Goal: Information Seeking & Learning: Learn about a topic

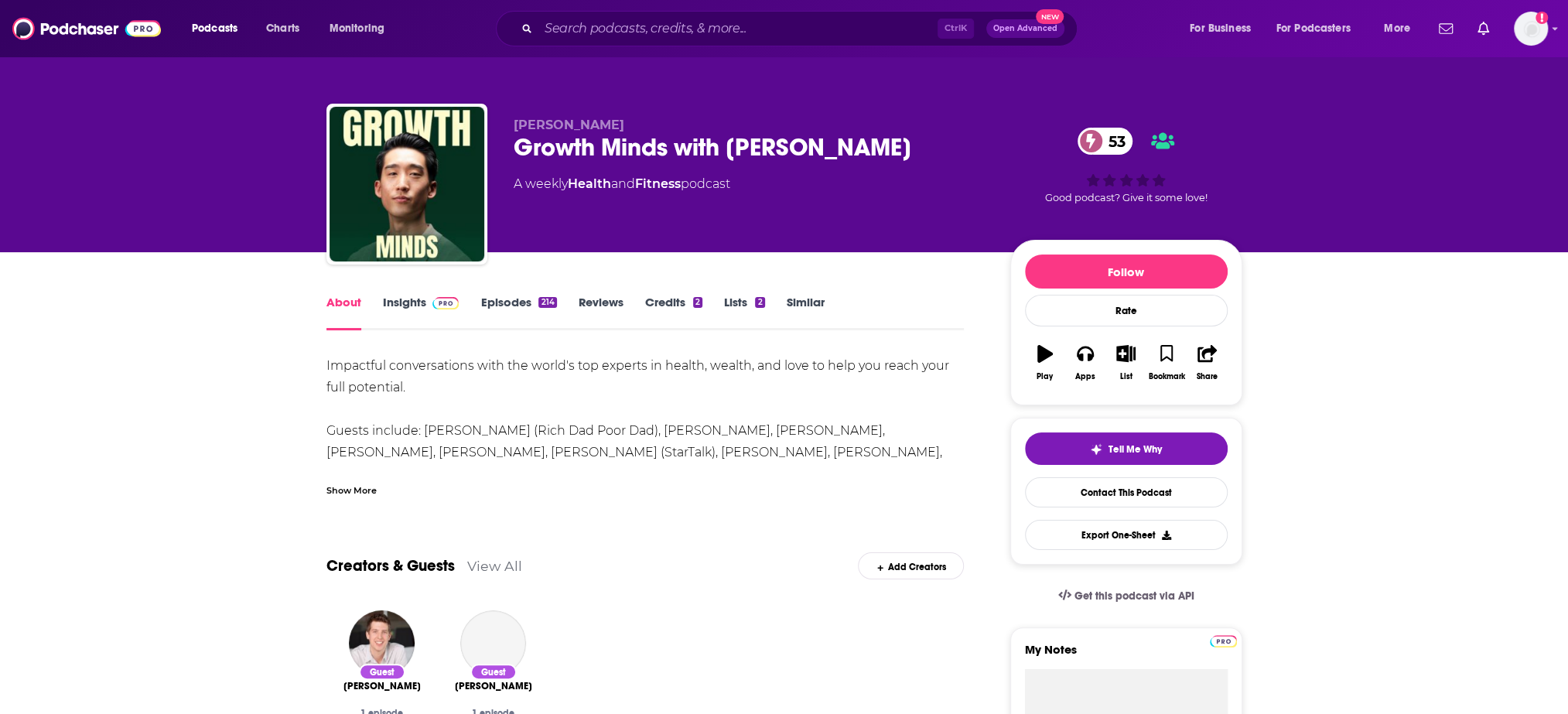
click at [423, 309] on link "Insights" at bounding box center [421, 313] width 76 height 36
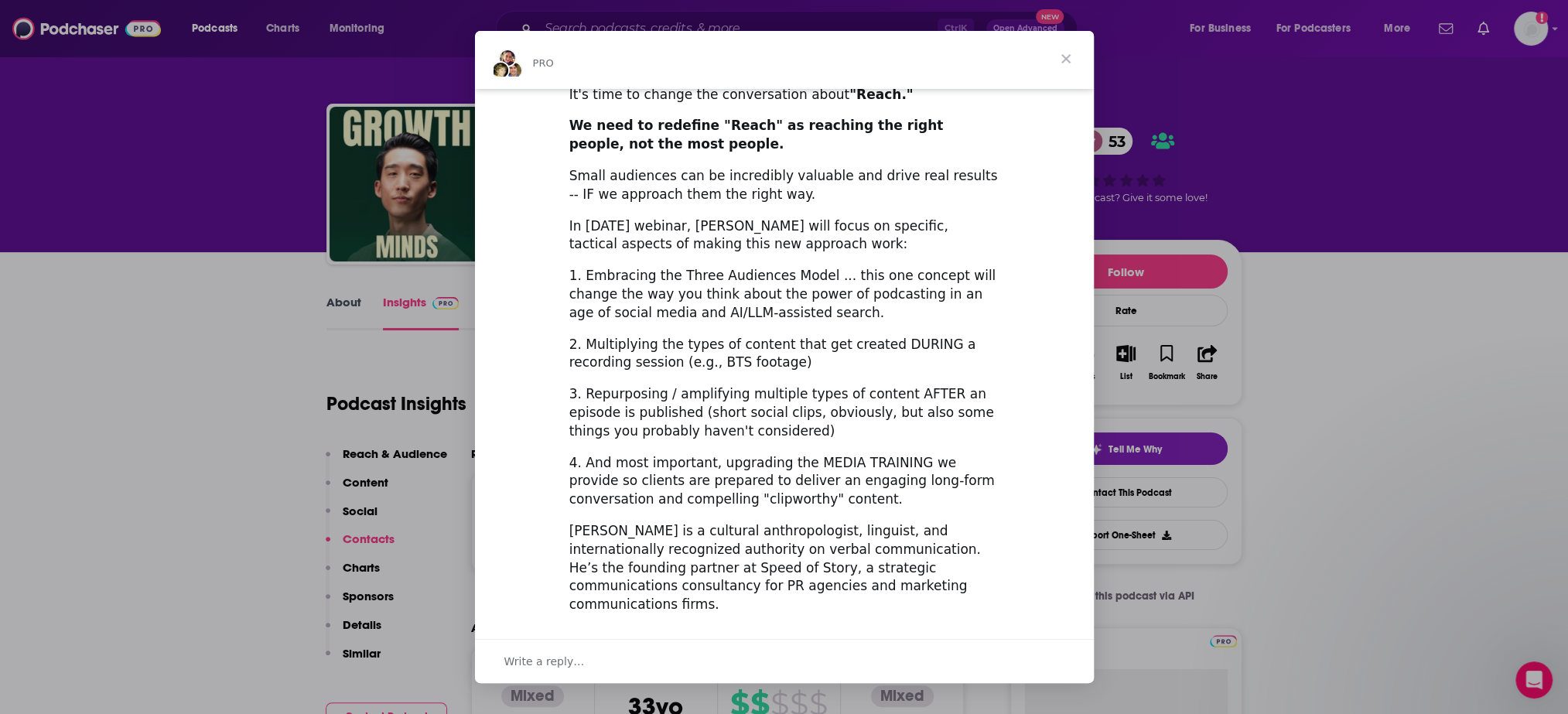
scroll to position [420, 0]
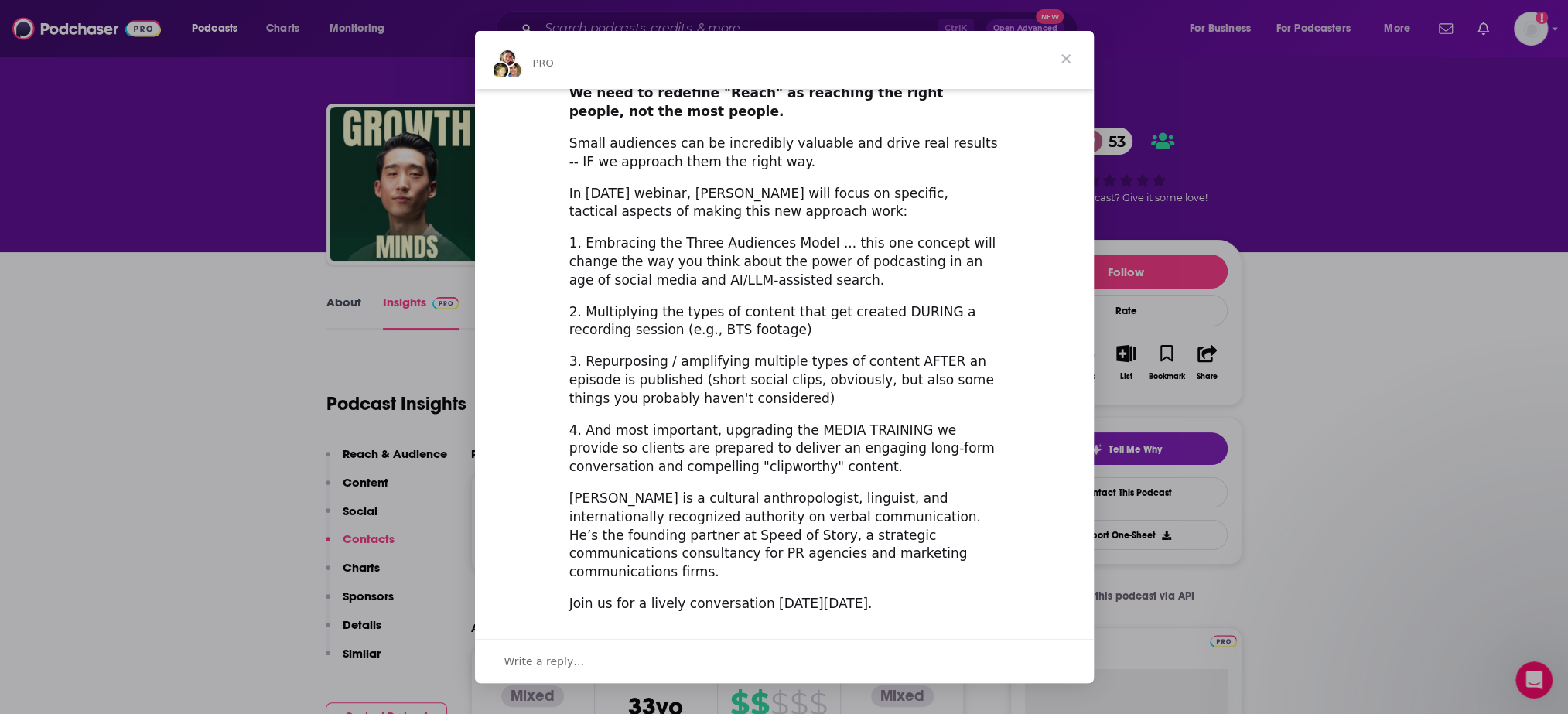
click at [786, 633] on span "Register Here (It's Free!)" at bounding box center [784, 641] width 185 height 15
click at [1066, 59] on span "Close" at bounding box center [1066, 59] width 56 height 56
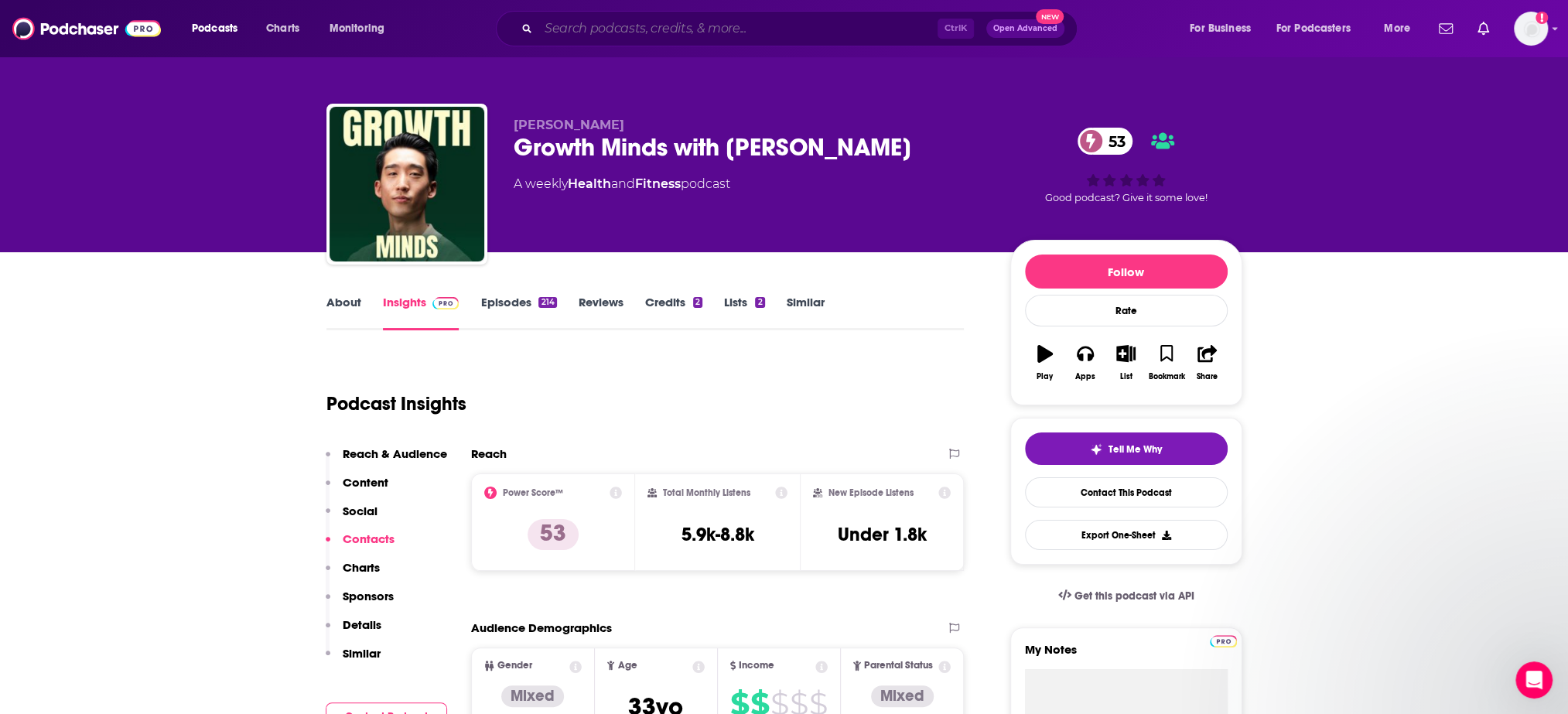
click at [674, 24] on input "Search podcasts, credits, & more..." at bounding box center [737, 28] width 399 height 24
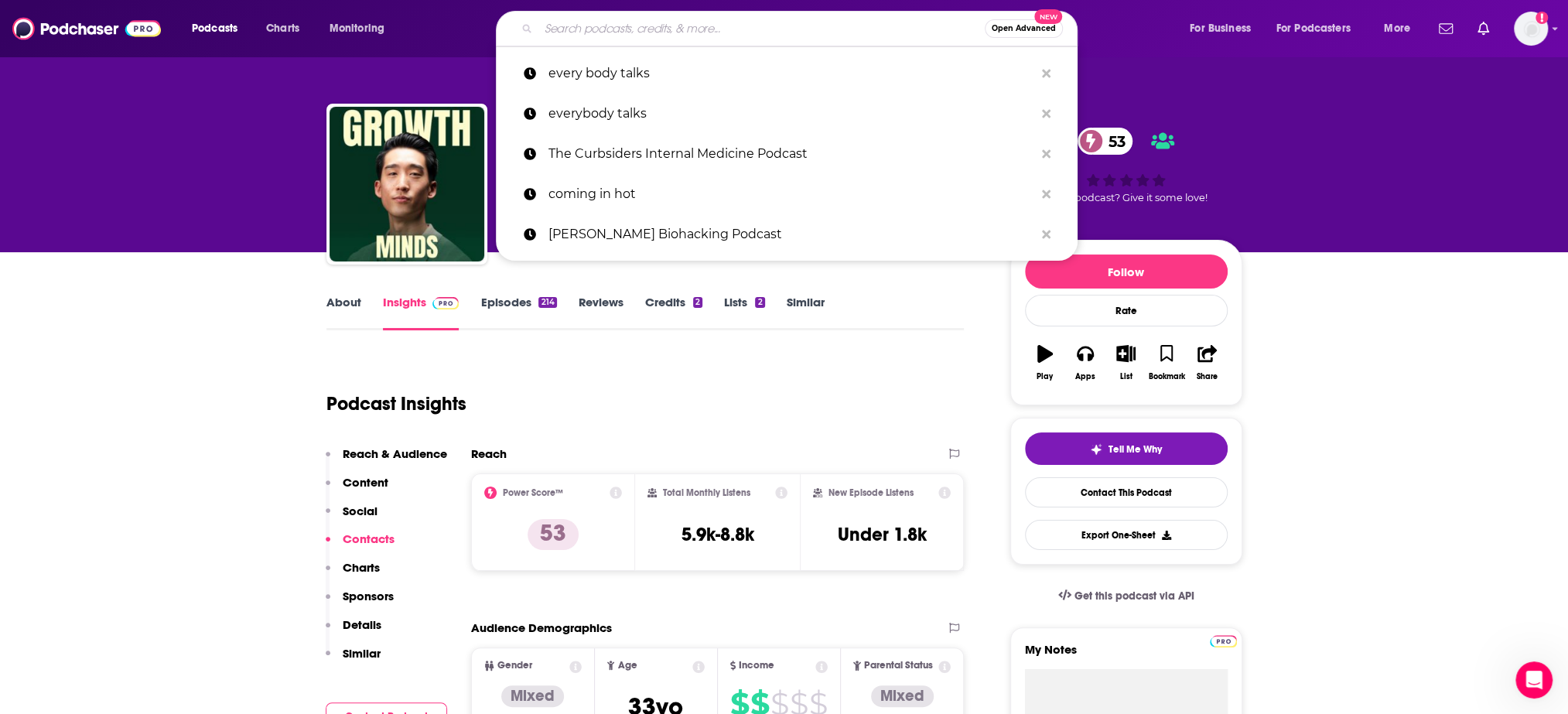
click at [688, 23] on input "Search podcasts, credits, & more..." at bounding box center [761, 28] width 446 height 24
click at [751, 21] on input "Search podcasts, credits, & more..." at bounding box center [761, 28] width 446 height 24
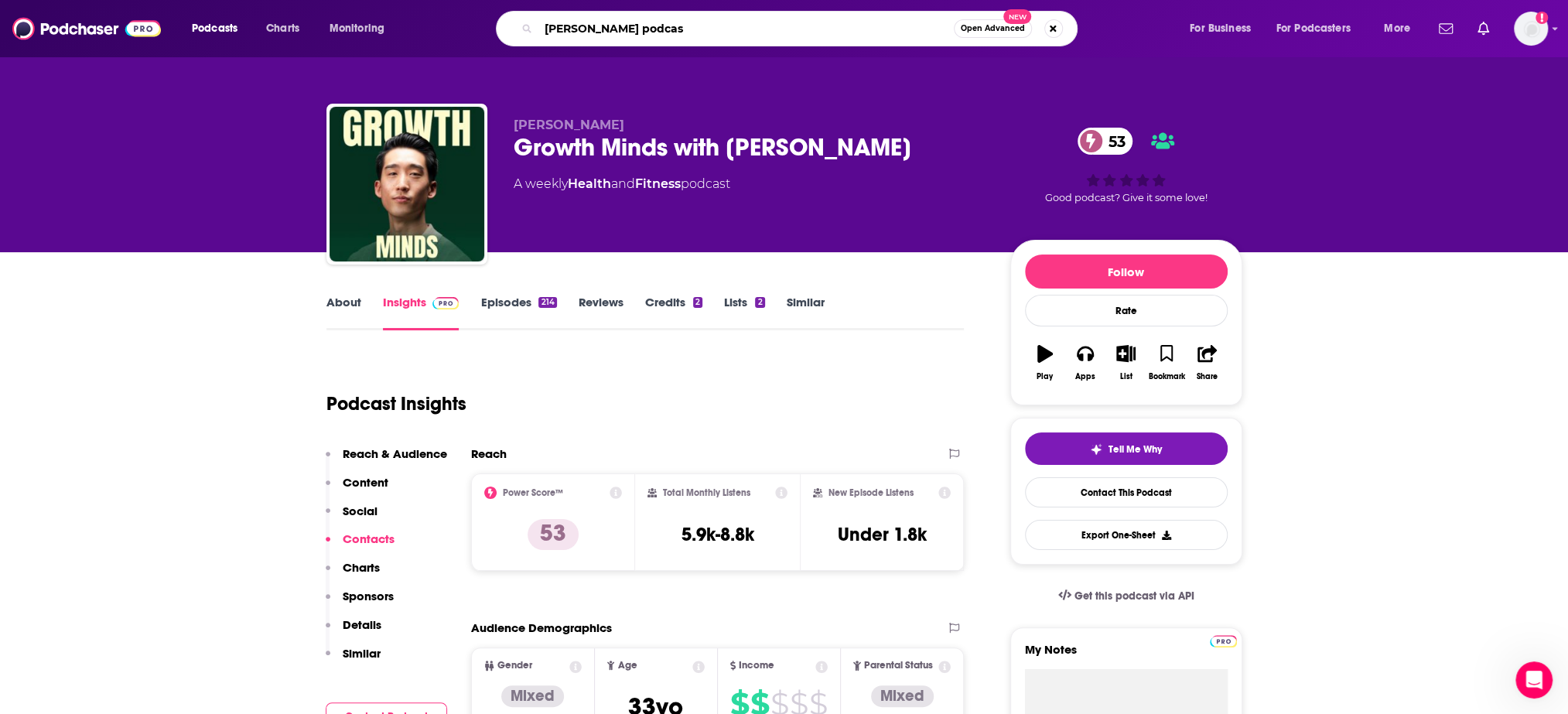
type input "[PERSON_NAME] podcast"
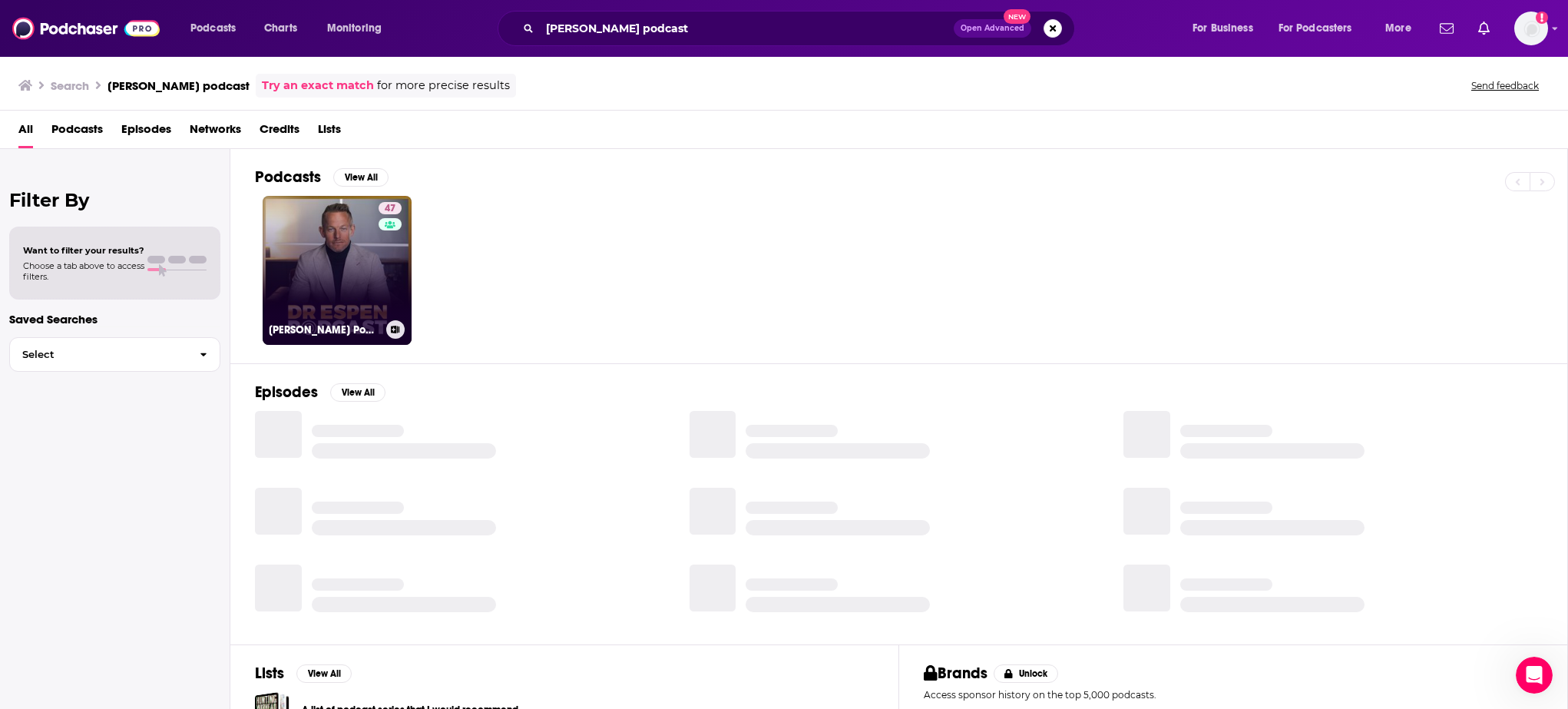
click at [333, 262] on link "47 [PERSON_NAME] Podcast" at bounding box center [337, 271] width 149 height 149
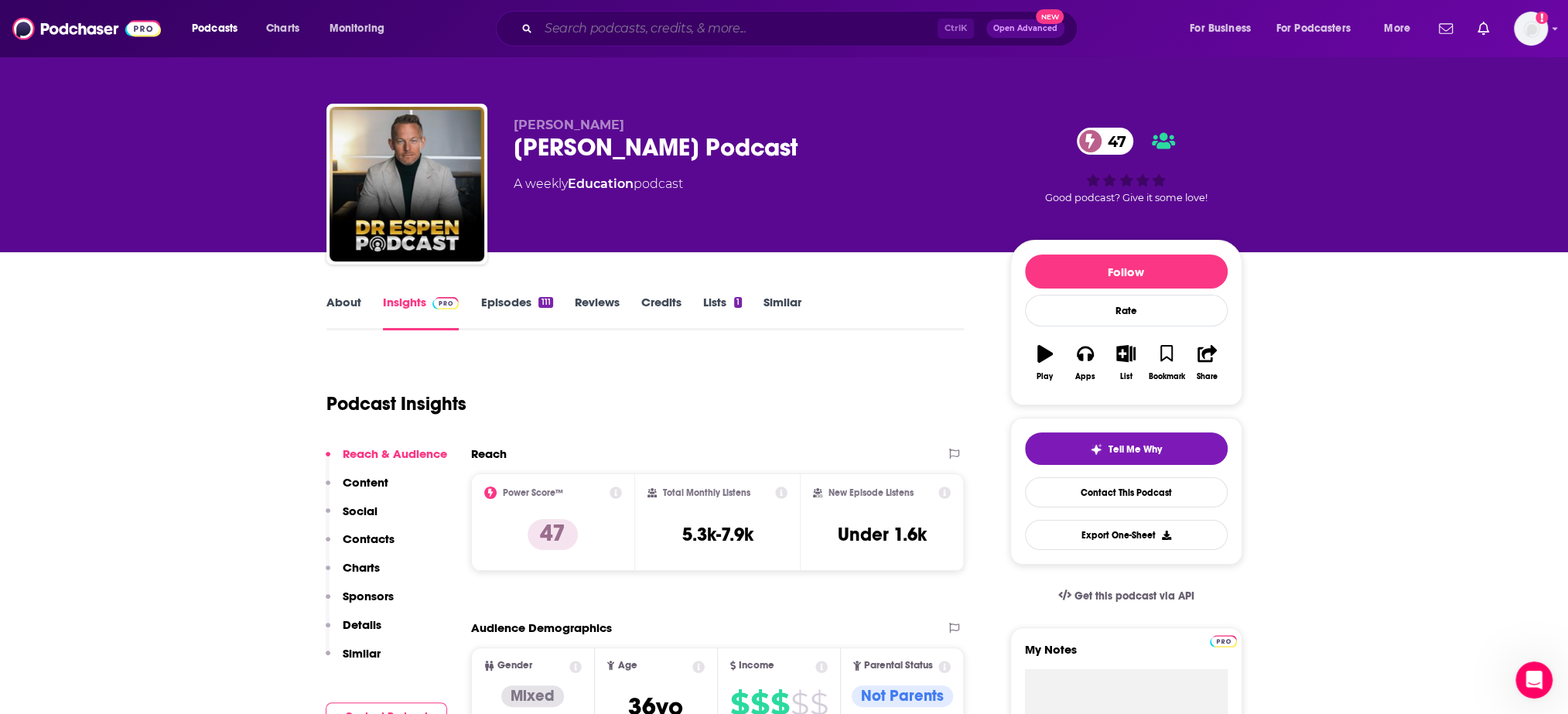
click at [611, 24] on input "Search podcasts, credits, & more..." at bounding box center [737, 28] width 399 height 24
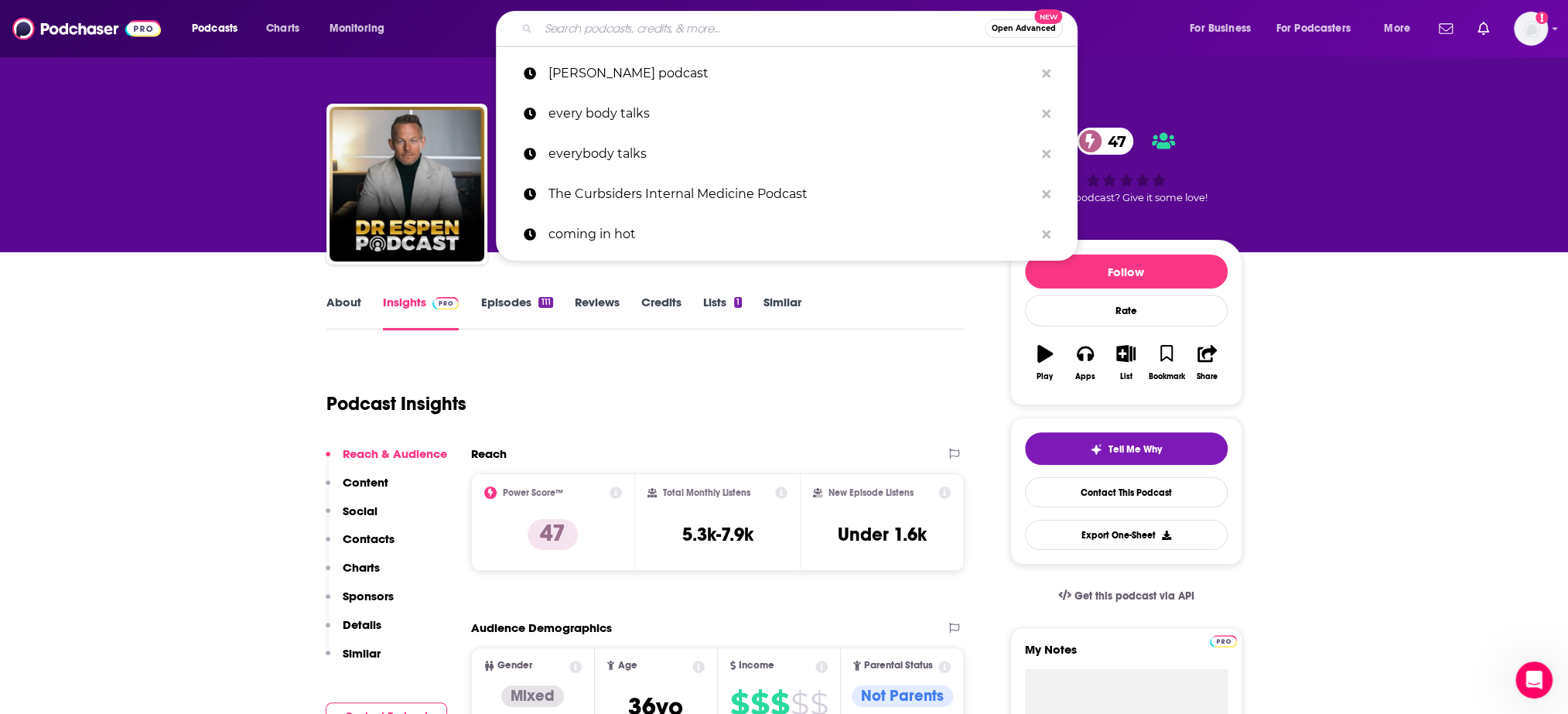
click at [611, 24] on input "Search podcasts, credits, & more..." at bounding box center [761, 28] width 446 height 24
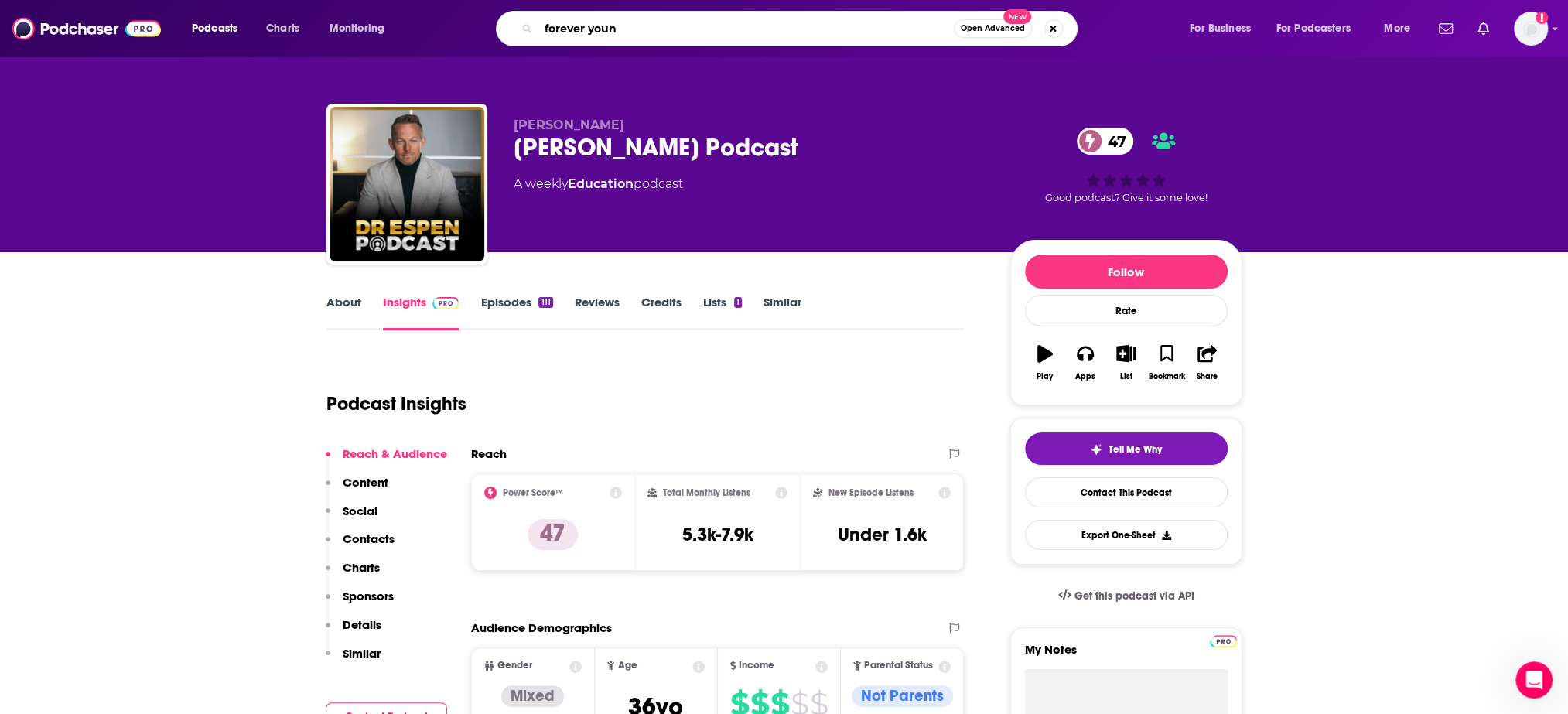
type input "forever young"
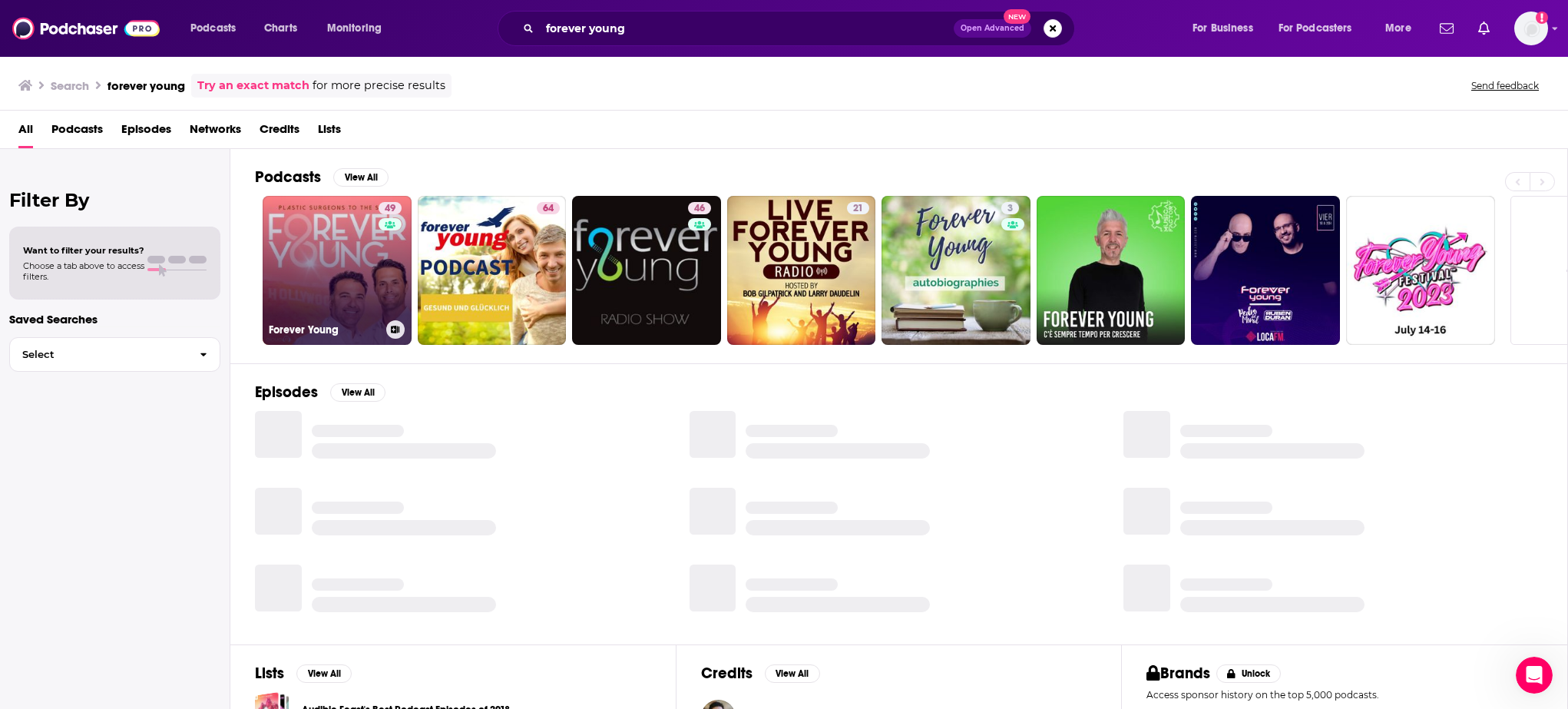
click at [289, 271] on link "49 Forever Young" at bounding box center [337, 271] width 149 height 149
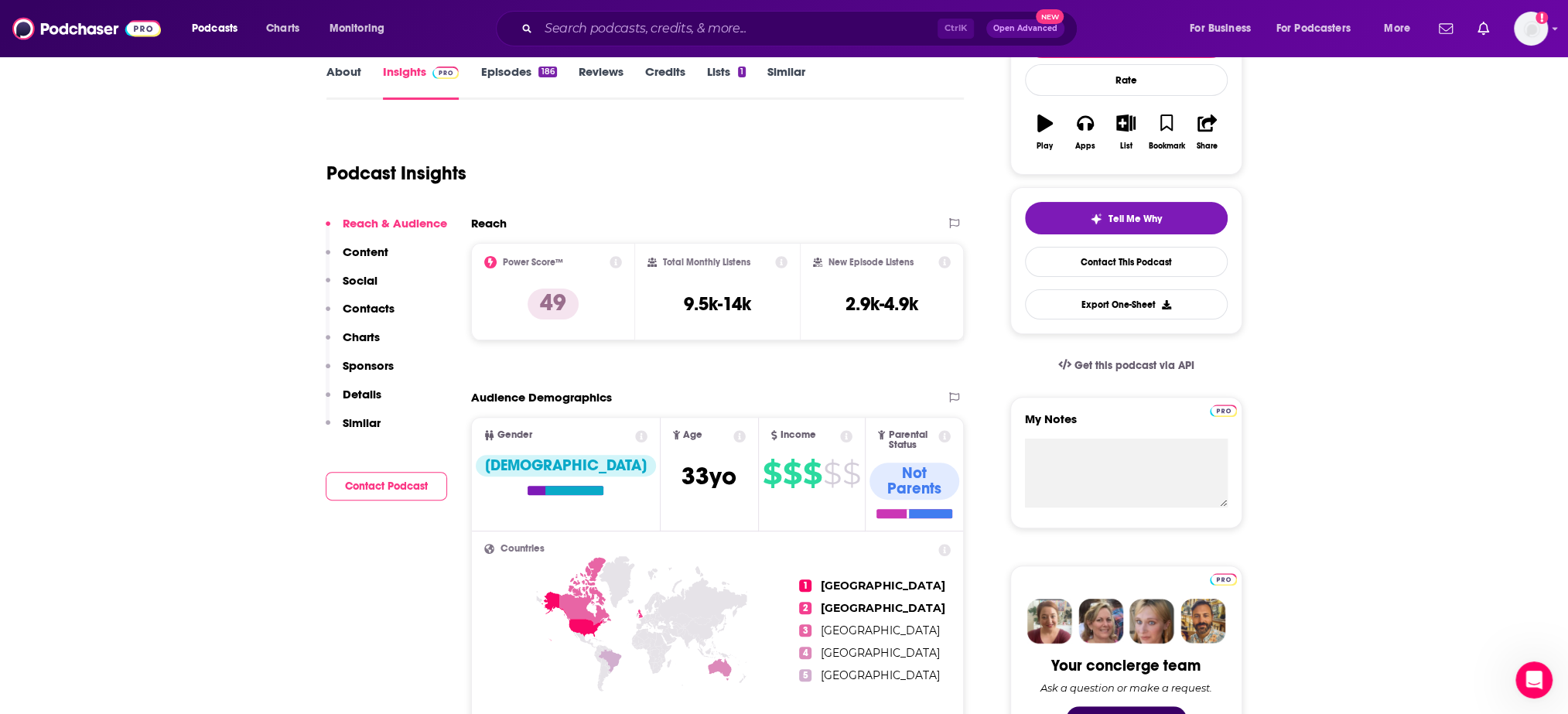
scroll to position [232, 0]
